Goal: Task Accomplishment & Management: Manage account settings

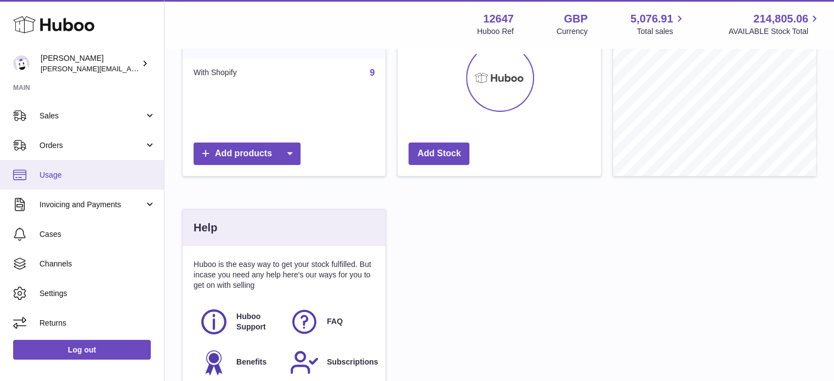
scroll to position [232, 0]
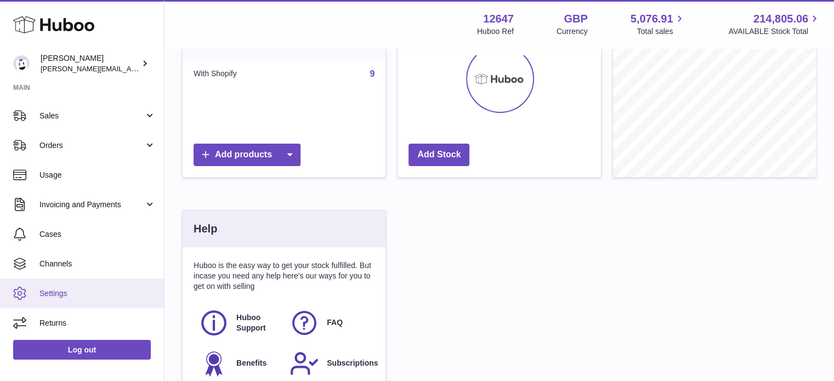
click at [62, 295] on span "Settings" at bounding box center [97, 293] width 116 height 10
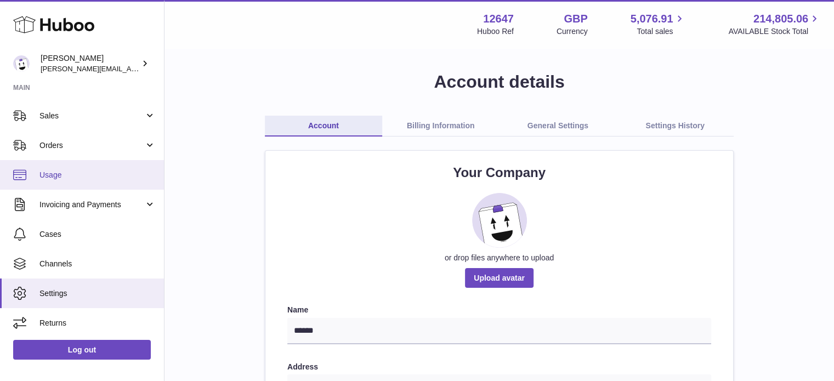
scroll to position [116, 0]
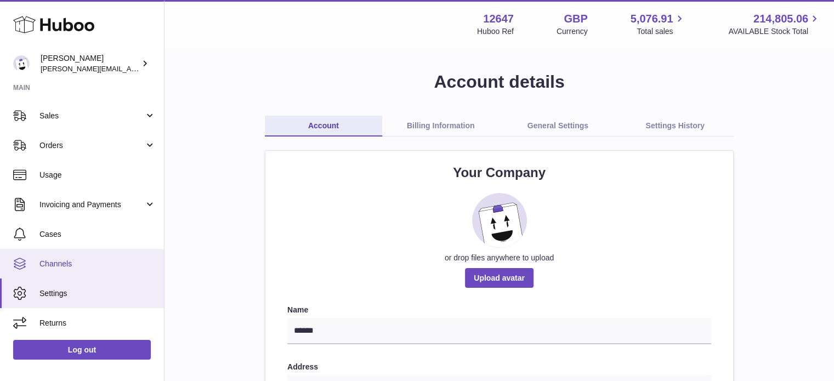
click at [46, 250] on link "Channels" at bounding box center [82, 264] width 164 height 30
